Goal: Task Accomplishment & Management: Complete application form

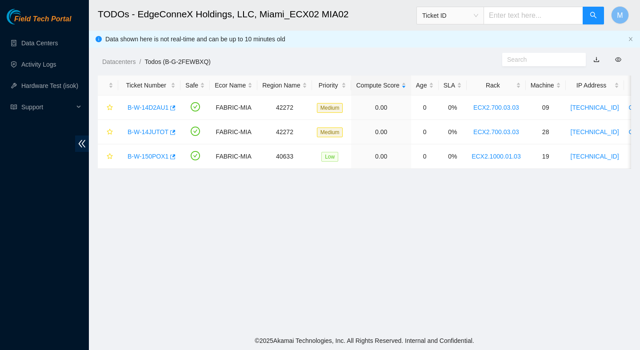
click at [390, 262] on main "TODOs - EdgeConneX Holdings, LLC, Miami_ECX02 MIA02 Ticket ID M Data shown here…" at bounding box center [364, 165] width 551 height 331
click at [152, 159] on link "B-W-150POX1" at bounding box center [147, 156] width 41 height 7
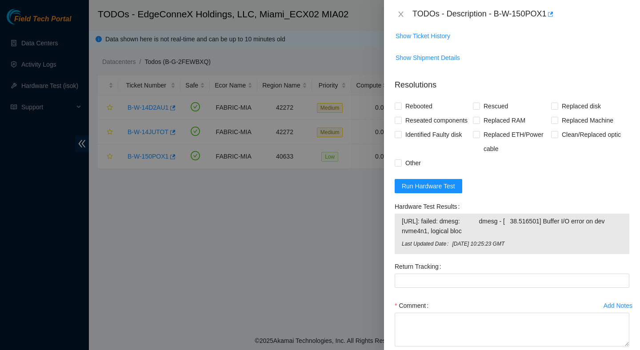
scroll to position [362, 0]
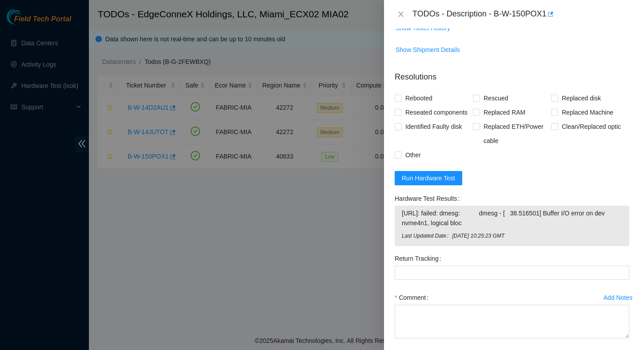
drag, startPoint x: 508, startPoint y: 240, endPoint x: 394, endPoint y: 229, distance: 114.3
click at [394, 229] on div "Hardware Test Results 23.205.164.150: failed: dmesg: dmesg - [ 38.516501] Buffe…" at bounding box center [512, 221] width 242 height 60
copy tbody "23.205.164.150: failed: dmesg: dmesg - [ 38.516501] Buffer I/O error on dev nvm…"
drag, startPoint x: 496, startPoint y: 13, endPoint x: 552, endPoint y: 16, distance: 56.0
click at [552, 16] on div "TODOs - Description - B-W-150POX1" at bounding box center [520, 14] width 217 height 14
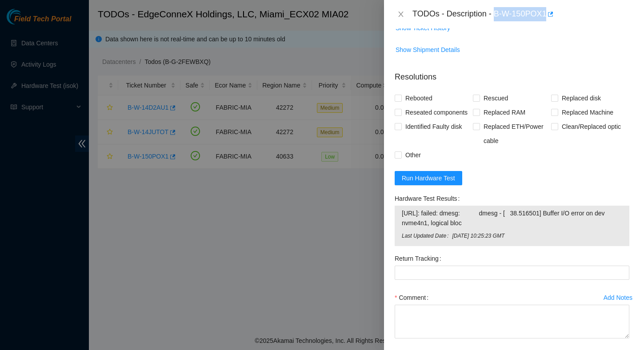
copy div "B-W-150POX1"
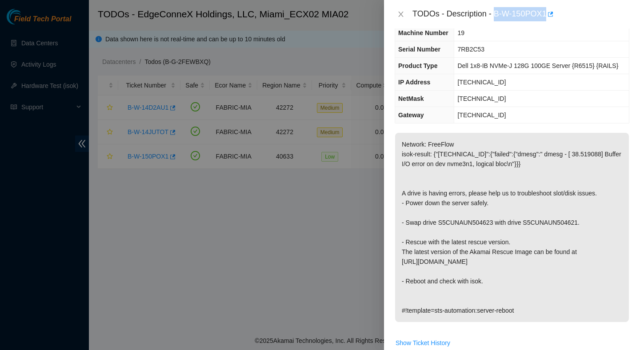
scroll to position [0, 0]
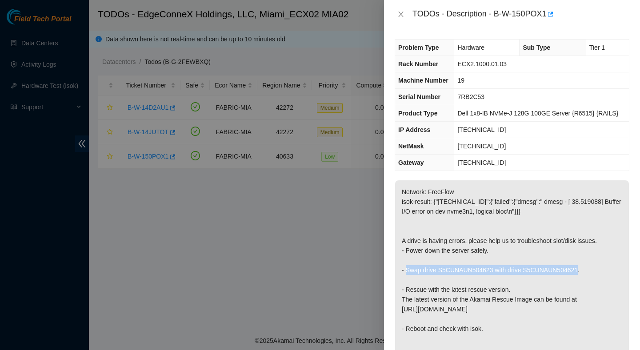
drag, startPoint x: 584, startPoint y: 269, endPoint x: 410, endPoint y: 272, distance: 174.6
click at [408, 272] on p "Network: FreeFlow isok-result: {"23.205.164.150":{"failed":{"dmesg":" dmesg - […" at bounding box center [512, 274] width 234 height 189
copy p "wap drive S5CUNAUN504623 with drive S5CUNAUN504621"
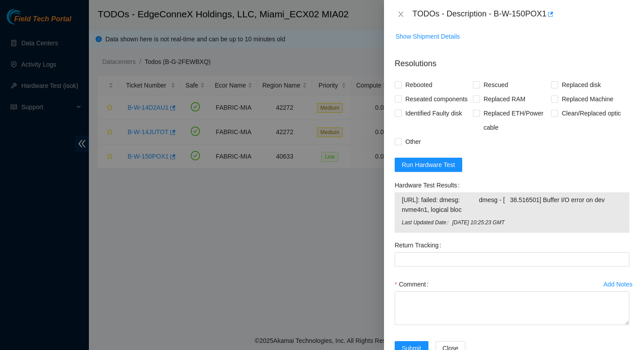
scroll to position [395, 0]
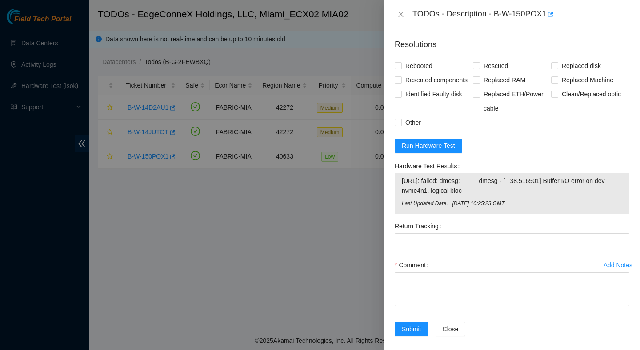
drag, startPoint x: 511, startPoint y: 203, endPoint x: 390, endPoint y: 198, distance: 120.5
click at [390, 197] on div "Problem Type Hardware Sub Type Tier 1 Rack Number ECX2.1000.01.03 Machine Numbe…" at bounding box center [512, 189] width 256 height 322
copy tbody "23.205.164.150: failed: dmesg: dmesg - [ 38.516501] Buffer I/O error on dev nvm…"
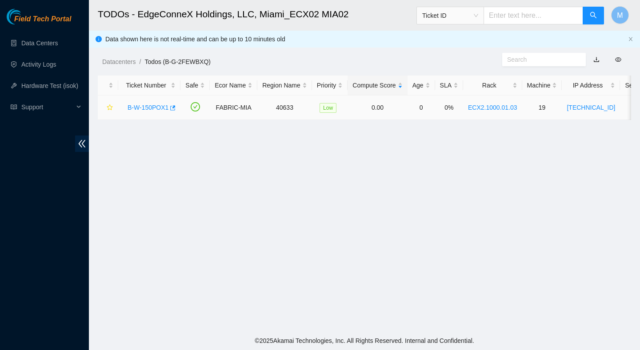
click at [154, 107] on link "B-W-150POX1" at bounding box center [147, 107] width 41 height 7
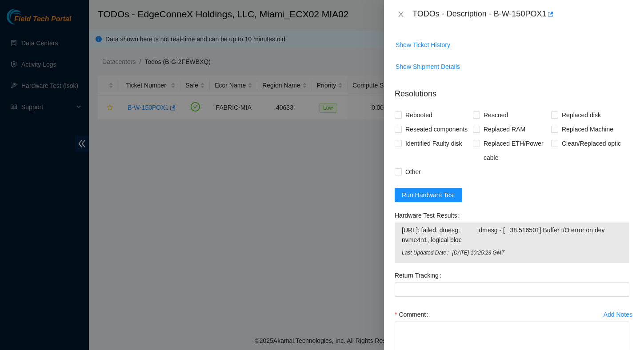
scroll to position [352, 0]
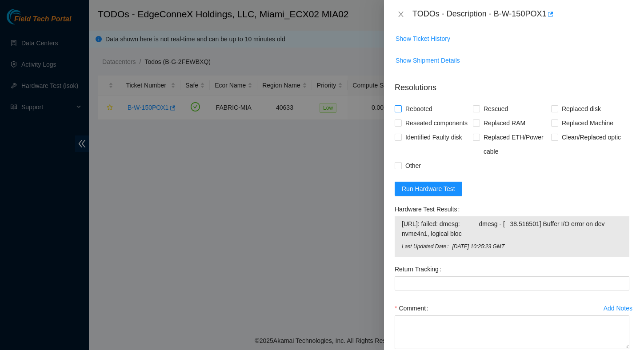
click at [429, 111] on span "Rebooted" at bounding box center [419, 109] width 34 height 14
click at [401, 111] on input "Rebooted" at bounding box center [397, 108] width 6 height 6
checkbox input "true"
click at [513, 101] on form "Resolutions Rebooted Rescued Replaced disk Reseated components Replaced RAM Rep…" at bounding box center [511, 232] width 235 height 315
click at [504, 108] on span "Rescued" at bounding box center [496, 109] width 32 height 14
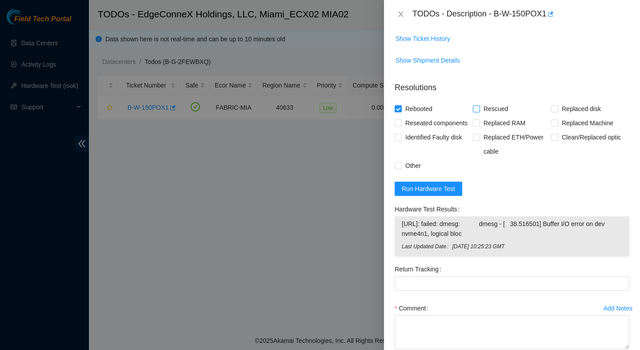
click at [479, 108] on input "Rescued" at bounding box center [476, 108] width 6 height 6
checkbox input "true"
click at [428, 121] on span "Reseated components" at bounding box center [436, 123] width 69 height 14
click at [401, 121] on input "Reseated components" at bounding box center [397, 122] width 6 height 6
checkbox input "true"
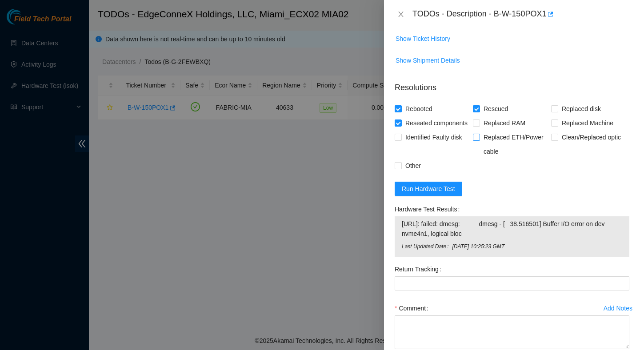
scroll to position [417, 0]
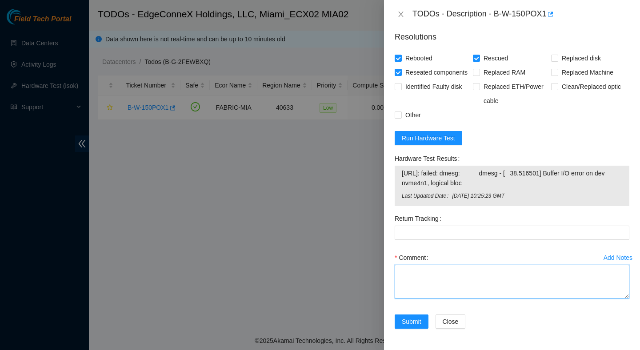
click at [438, 283] on textarea "Comment" at bounding box center [511, 282] width 235 height 34
paste textarea "Verified ticket is safe to work on : Yes NOCC Authorized: Yes Located server co…"
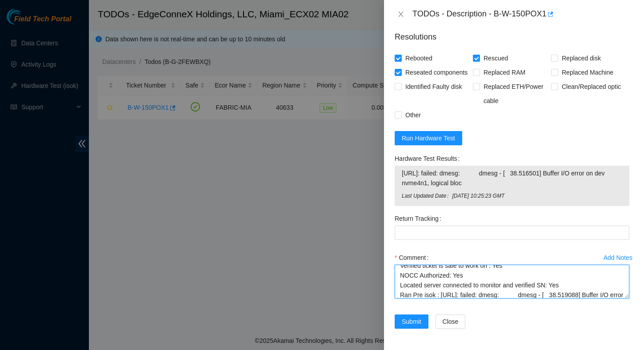
scroll to position [0, 0]
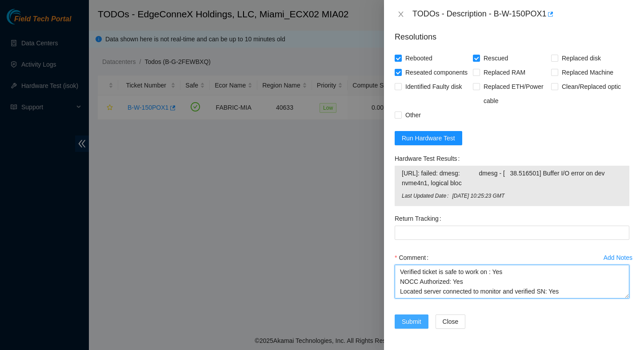
type textarea "Verified ticket is safe to work on : Yes NOCC Authorized: Yes Located server co…"
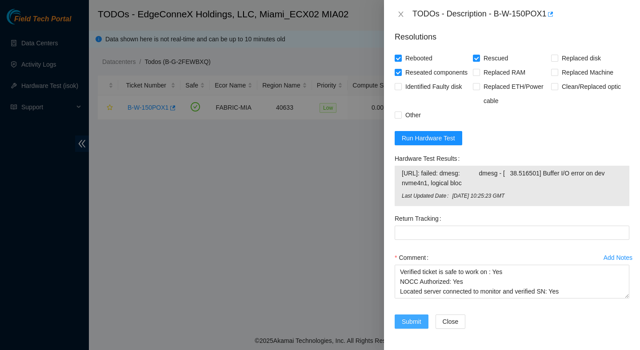
click at [417, 323] on span "Submit" at bounding box center [412, 322] width 20 height 10
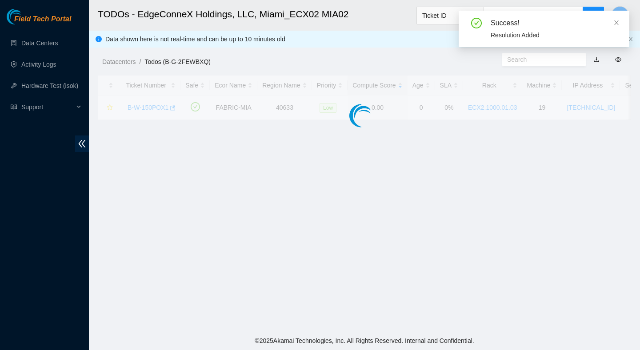
scroll to position [223, 0]
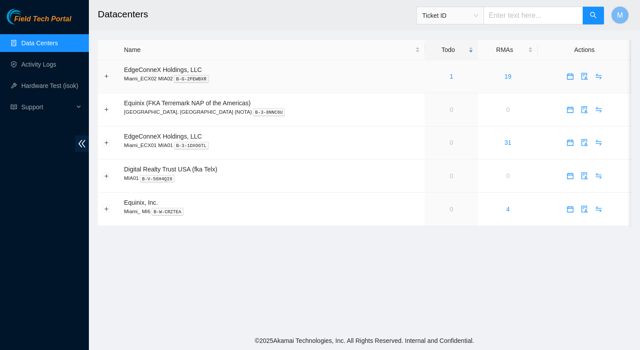
click at [434, 81] on td "1" at bounding box center [451, 76] width 53 height 33
click at [431, 83] on td "1" at bounding box center [451, 76] width 53 height 33
